Goal: Information Seeking & Learning: Learn about a topic

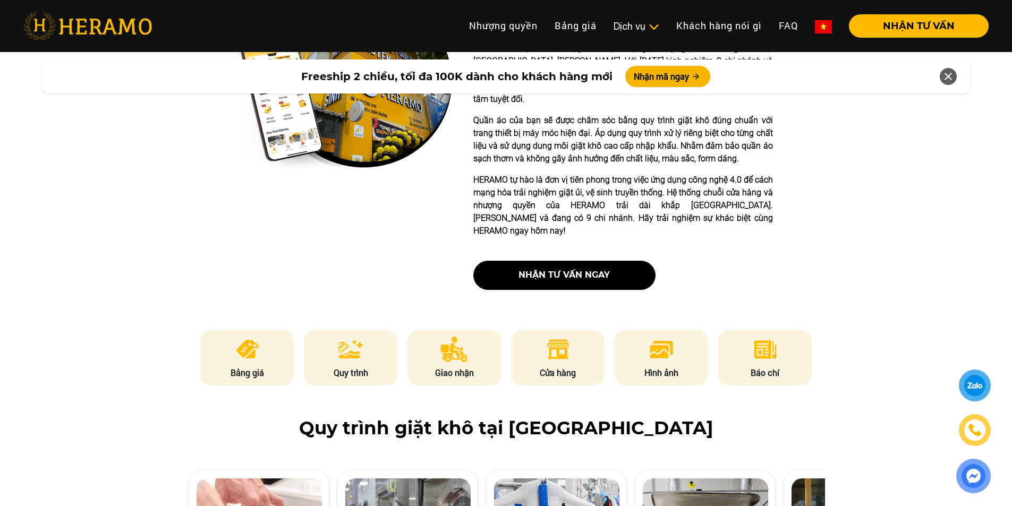
scroll to position [584, 0]
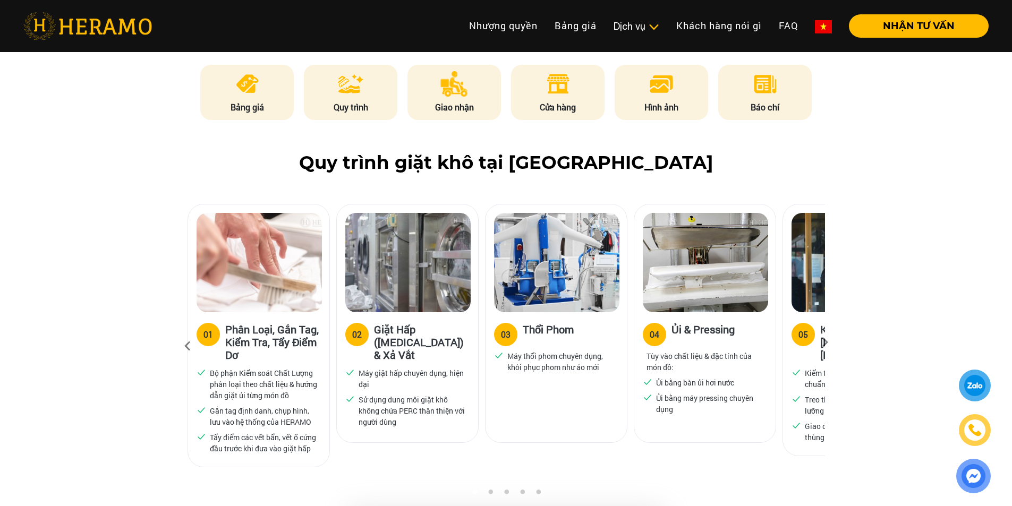
click at [804, 328] on div "05" at bounding box center [803, 334] width 10 height 13
click at [825, 342] on icon at bounding box center [824, 345] width 19 height 7
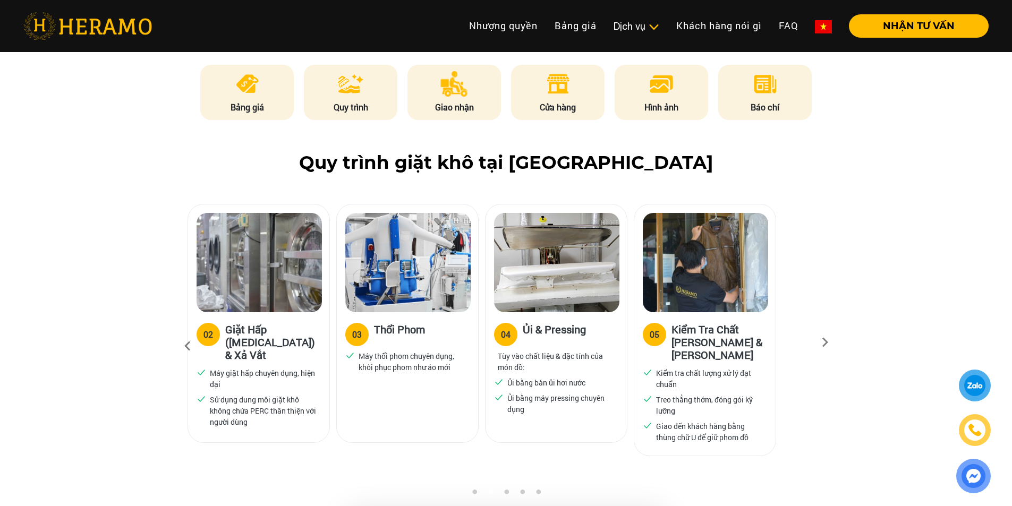
click at [825, 342] on icon at bounding box center [824, 345] width 19 height 7
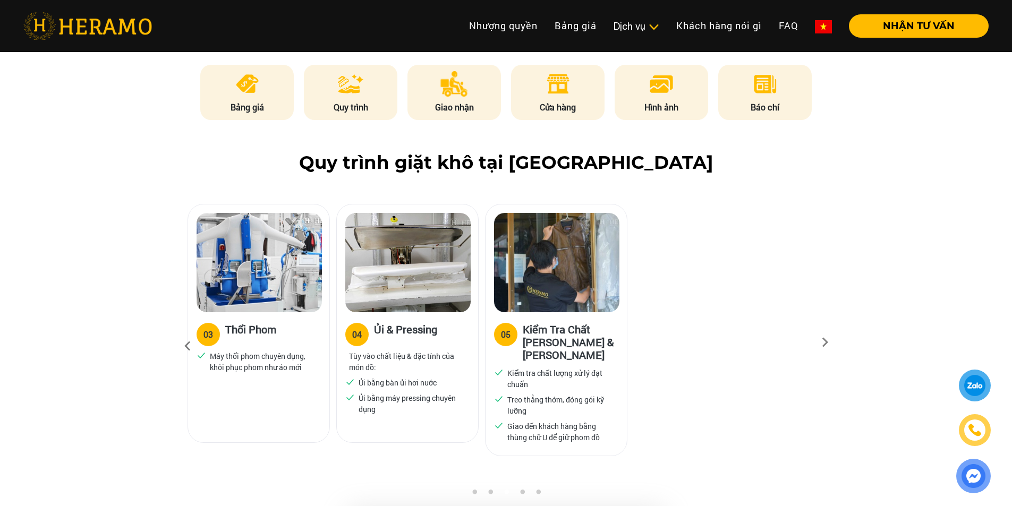
click at [825, 342] on icon at bounding box center [824, 345] width 19 height 7
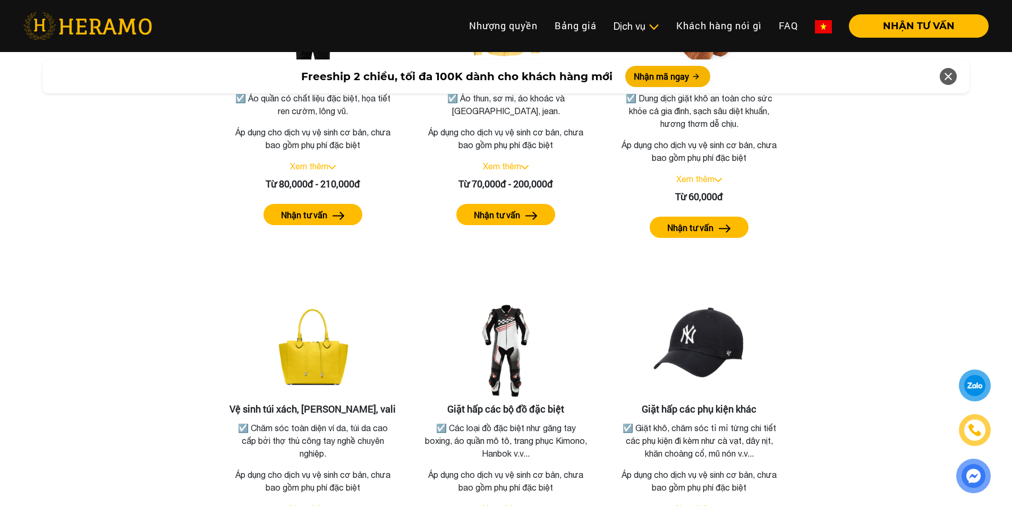
scroll to position [1805, 0]
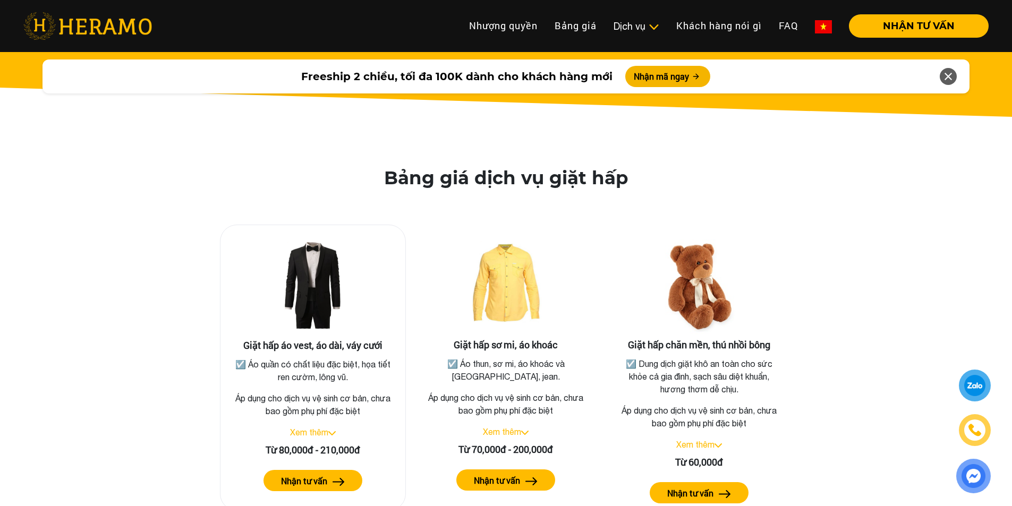
click at [313, 427] on link "Xem thêm" at bounding box center [309, 432] width 38 height 10
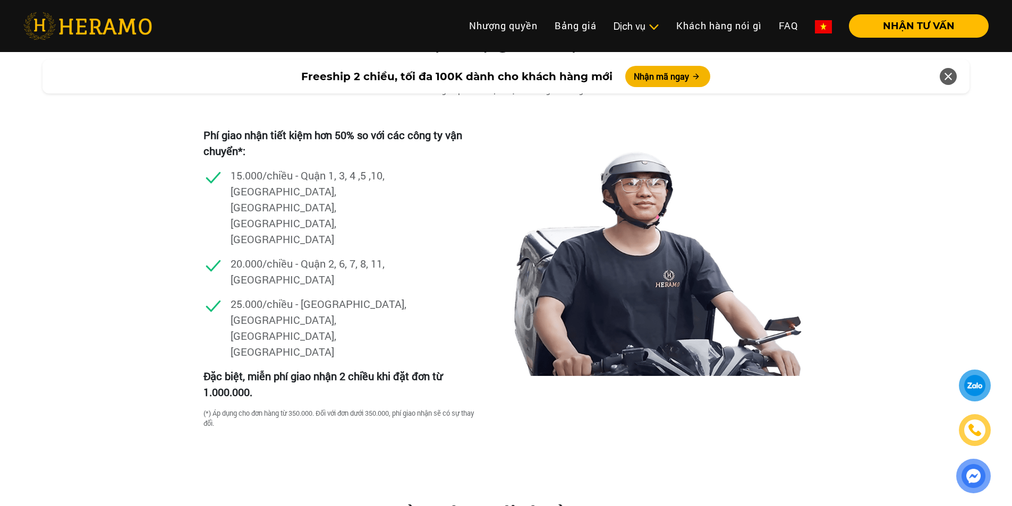
scroll to position [3026, 0]
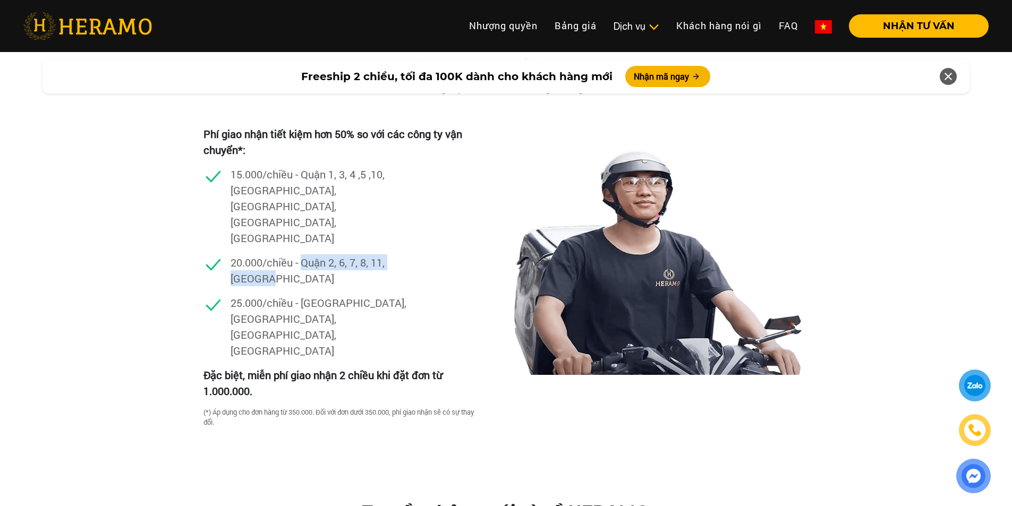
drag, startPoint x: 304, startPoint y: 203, endPoint x: 314, endPoint y: 221, distance: 20.4
click at [314, 254] on p "20.000/chiều - Quận 2, 6, 7, 8, 11, [GEOGRAPHIC_DATA]" at bounding box center [320, 270] width 181 height 32
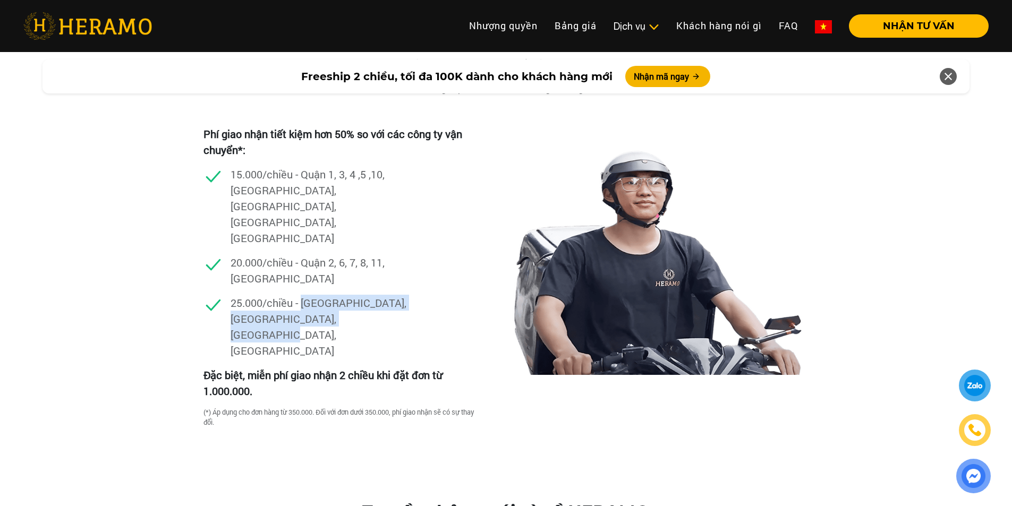
drag, startPoint x: 375, startPoint y: 255, endPoint x: 302, endPoint y: 238, distance: 75.6
click at [302, 295] on p "25.000/chiều - [GEOGRAPHIC_DATA], [GEOGRAPHIC_DATA], [GEOGRAPHIC_DATA], [GEOGRA…" at bounding box center [320, 327] width 181 height 64
click at [300, 295] on p "25.000/chiều - [GEOGRAPHIC_DATA], [GEOGRAPHIC_DATA], [GEOGRAPHIC_DATA], [GEOGRA…" at bounding box center [320, 327] width 181 height 64
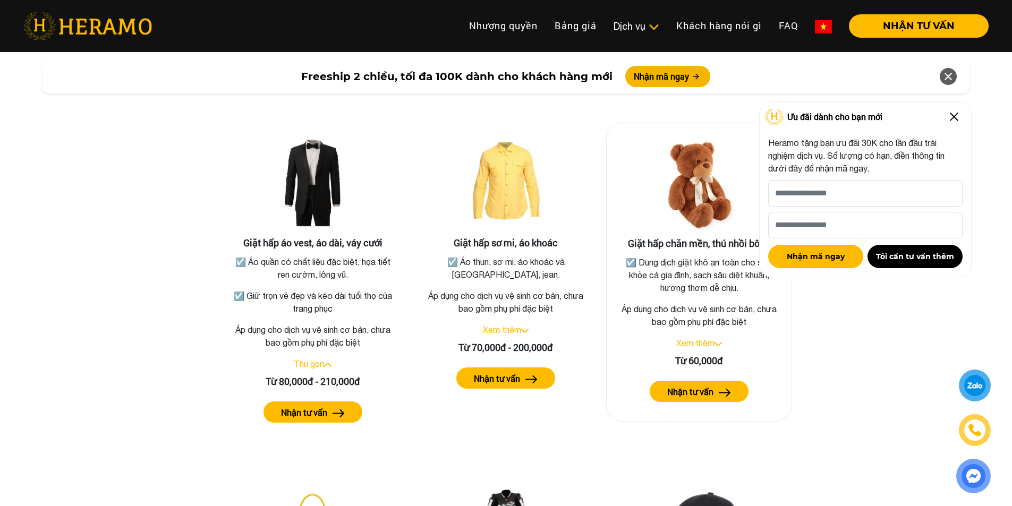
scroll to position [1539, 0]
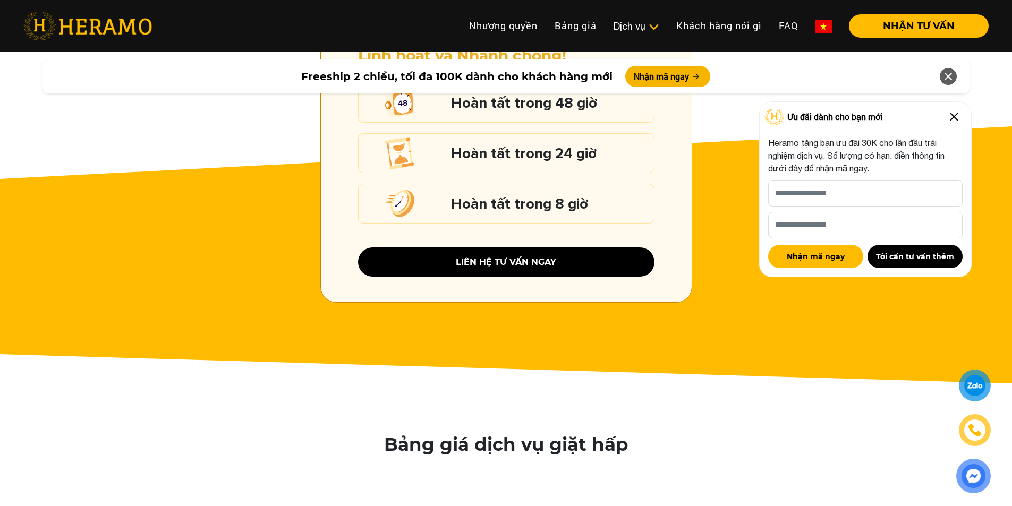
click at [956, 115] on img at bounding box center [953, 116] width 17 height 17
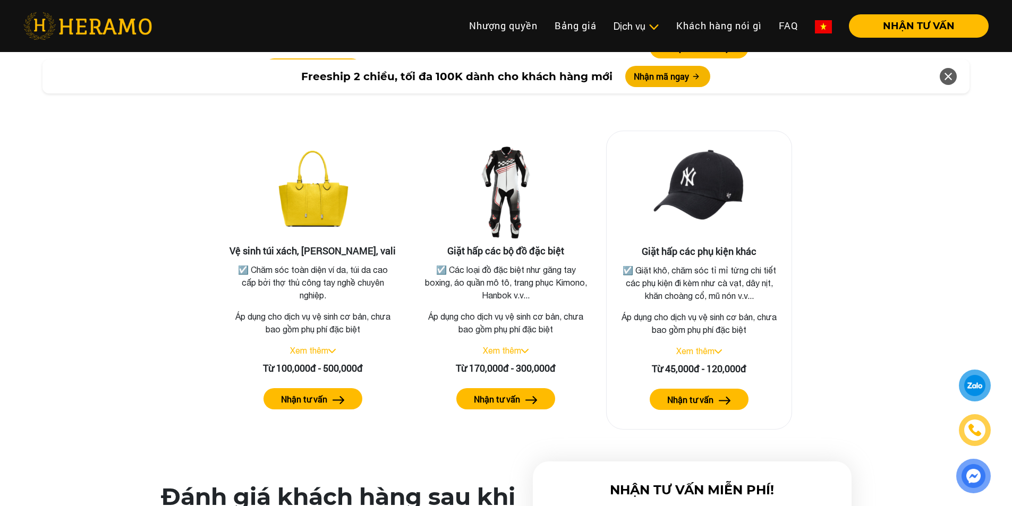
scroll to position [2335, 0]
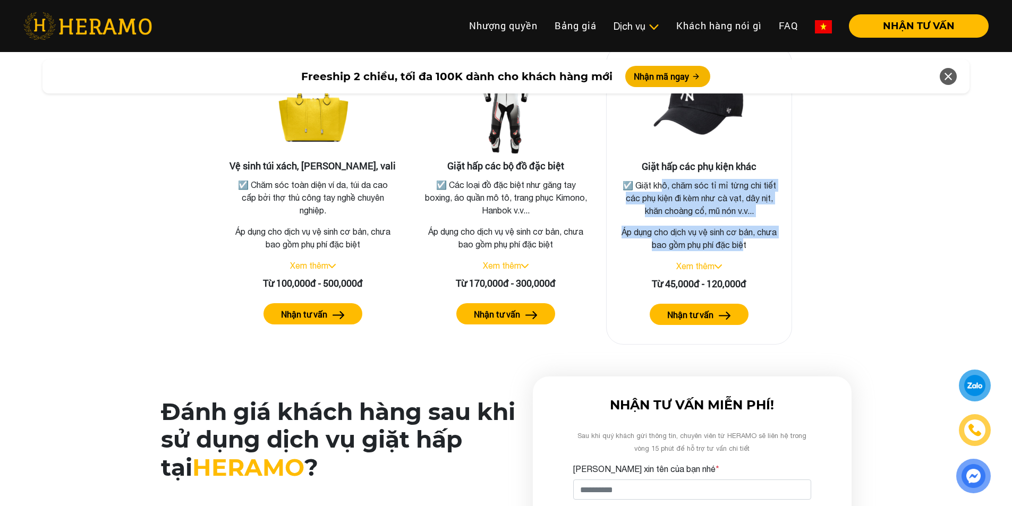
drag, startPoint x: 668, startPoint y: 175, endPoint x: 746, endPoint y: 231, distance: 95.9
click at [746, 231] on div "Giặt hấp các phụ kiện khác ☑️ Giặt khô, chăm sóc tỉ mỉ từng chi tiết các phụ ki…" at bounding box center [699, 195] width 186 height 299
click at [746, 231] on p "Áp dụng cho dịch vụ vệ sinh cơ bản, chưa bao gồm phụ phí đặc biệt" at bounding box center [699, 238] width 168 height 25
drag, startPoint x: 748, startPoint y: 232, endPoint x: 636, endPoint y: 175, distance: 125.1
click at [636, 175] on div "Giặt hấp các phụ kiện khác ☑️ Giặt khô, chăm sóc tỉ mỉ từng chi tiết các phụ ki…" at bounding box center [699, 195] width 186 height 299
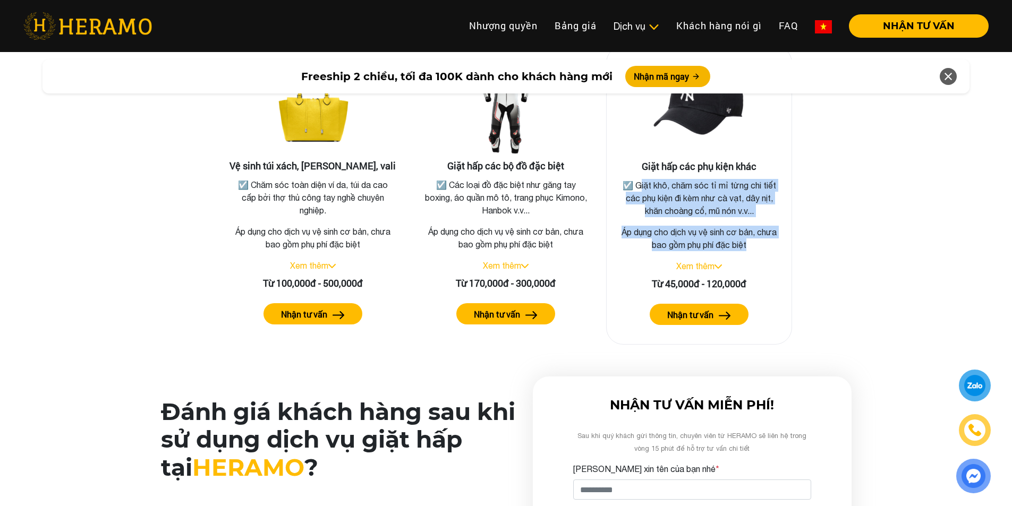
click at [636, 179] on p "☑️ Giặt khô, chăm sóc tỉ mỉ từng chi tiết các phụ kiện đi kèm như cà vạt, dây n…" at bounding box center [699, 198] width 164 height 38
drag, startPoint x: 335, startPoint y: 192, endPoint x: 253, endPoint y: 173, distance: 84.0
click at [253, 179] on p "☑️ Chăm sóc toàn diện ví da, túi da cao cấp bởi thợ thủ công tay nghề chuyên ng…" at bounding box center [313, 198] width 164 height 38
click at [327, 189] on p "☑️ Chăm sóc toàn diện ví da, túi da cao cấp bởi thợ thủ công tay nghề chuyên ng…" at bounding box center [313, 198] width 164 height 38
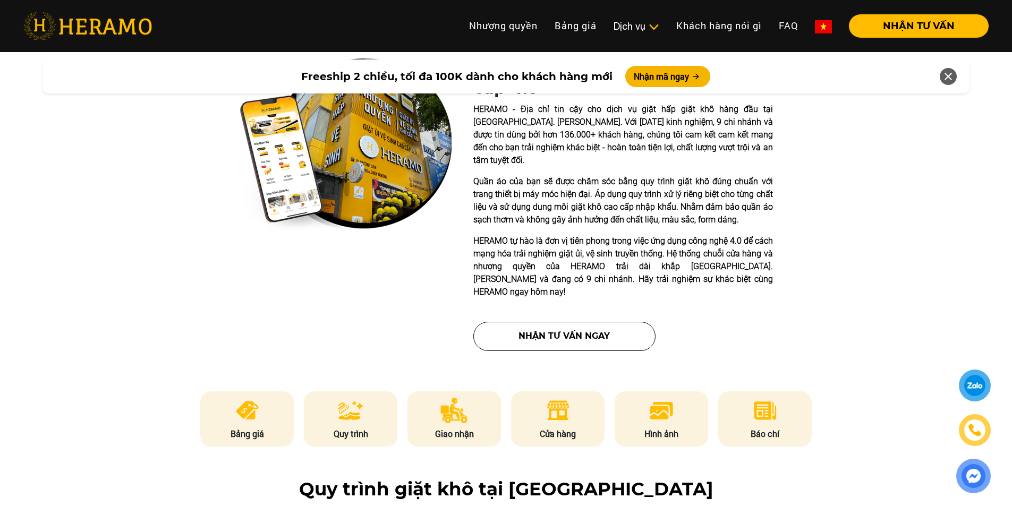
scroll to position [317, 0]
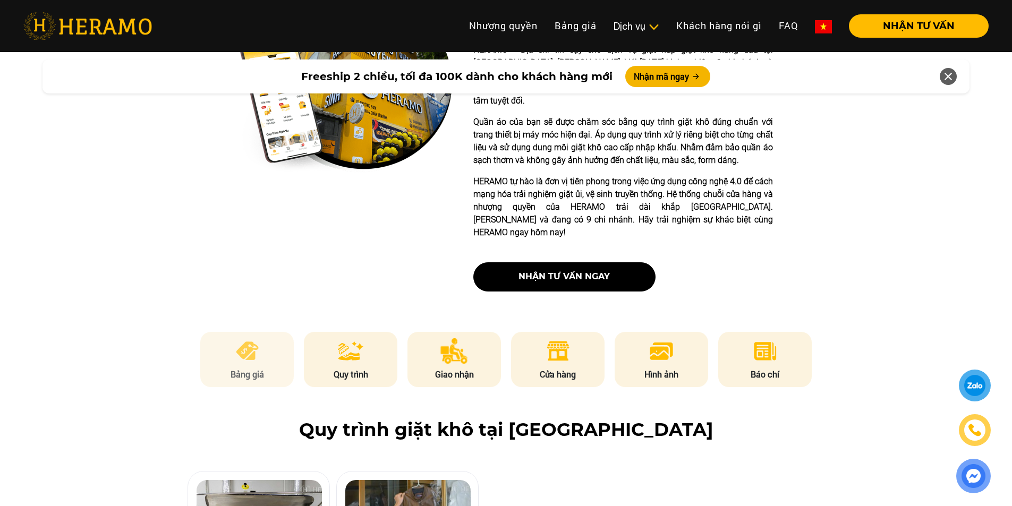
click at [267, 340] on li "Bảng giá" at bounding box center [246, 359] width 93 height 55
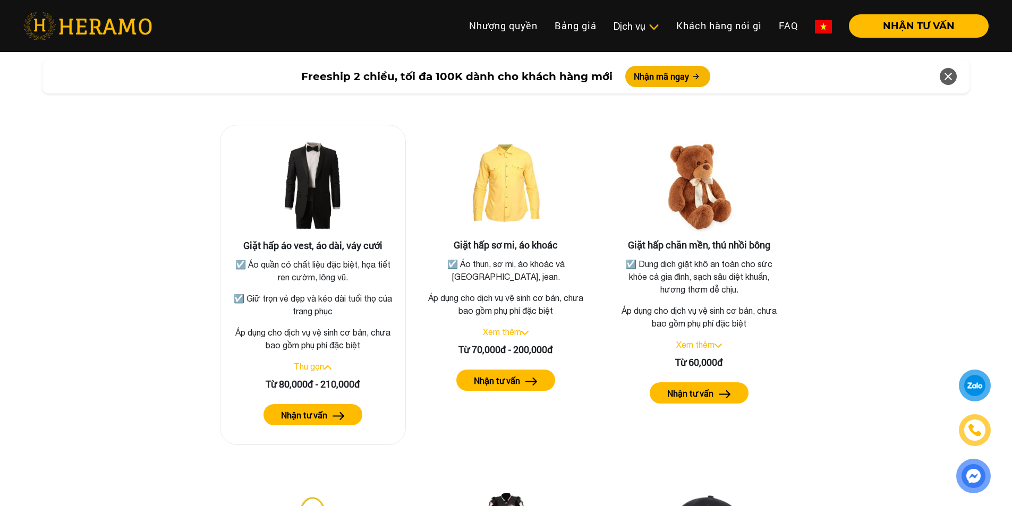
drag, startPoint x: 341, startPoint y: 253, endPoint x: 329, endPoint y: 246, distance: 14.2
click at [329, 258] on p "☑️ Áo quần có chất liệu đặc biệt, họa tiết ren cườm, lông vũ." at bounding box center [313, 270] width 164 height 25
drag, startPoint x: 353, startPoint y: 264, endPoint x: 322, endPoint y: 251, distance: 33.0
click at [322, 258] on p "☑️ Áo quần có chất liệu đặc biệt, họa tiết ren cườm, lông vũ." at bounding box center [313, 270] width 164 height 25
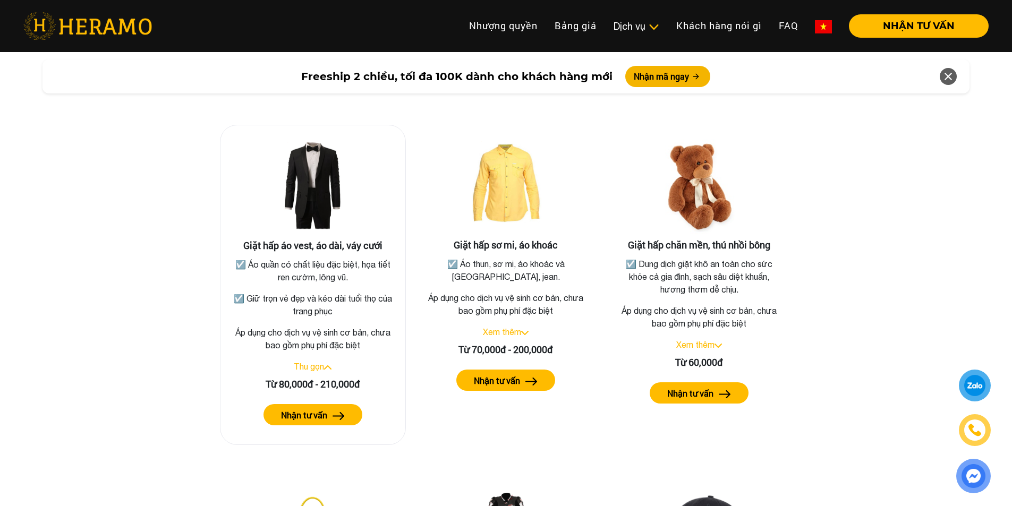
click at [322, 258] on p "☑️ Áo quần có chất liệu đặc biệt, họa tiết ren cườm, lông vũ." at bounding box center [313, 270] width 164 height 25
drag, startPoint x: 367, startPoint y: 332, endPoint x: 342, endPoint y: 321, distance: 27.6
click at [342, 326] on p "Áp dụng cho dịch vụ vệ sinh cơ bản, chưa bao gồm phụ phí đặc biệt" at bounding box center [313, 338] width 168 height 25
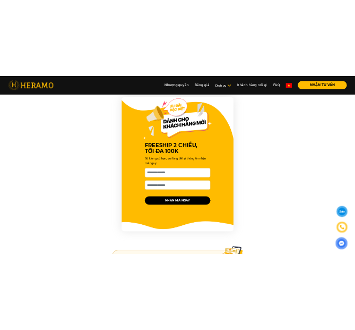
scroll to position [1115, 0]
